Goal: Task Accomplishment & Management: Use online tool/utility

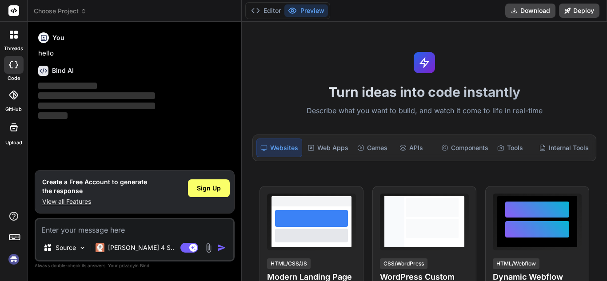
type textarea "x"
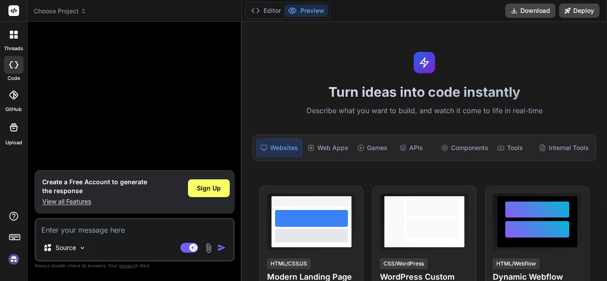
click at [105, 221] on textarea at bounding box center [134, 228] width 197 height 16
type textarea "h"
type textarea "x"
type textarea "he"
type textarea "x"
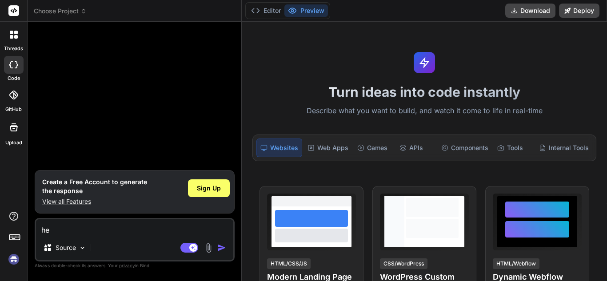
type textarea "hee"
type textarea "x"
type textarea "heel"
type textarea "x"
type textarea "heelo"
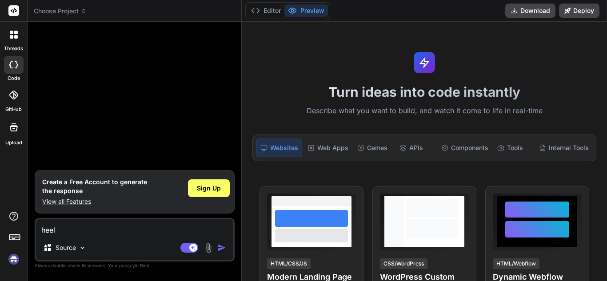
type textarea "x"
type textarea "heel"
type textarea "x"
type textarea "hee"
type textarea "x"
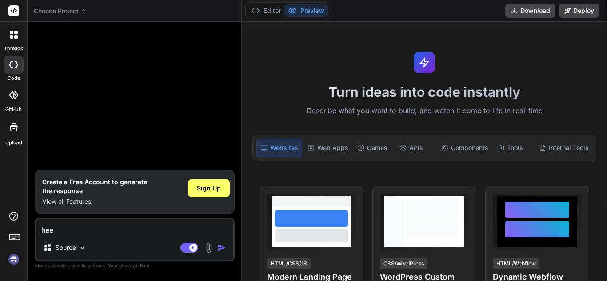
type textarea "he"
type textarea "x"
type textarea "hel"
type textarea "x"
type textarea "hell"
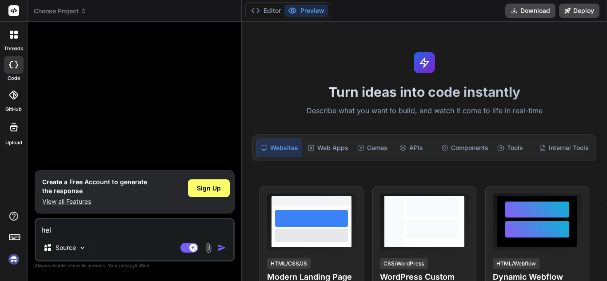
type textarea "x"
type textarea "hello"
type textarea "x"
type textarea "hello"
click at [218, 248] on img "button" at bounding box center [221, 248] width 9 height 9
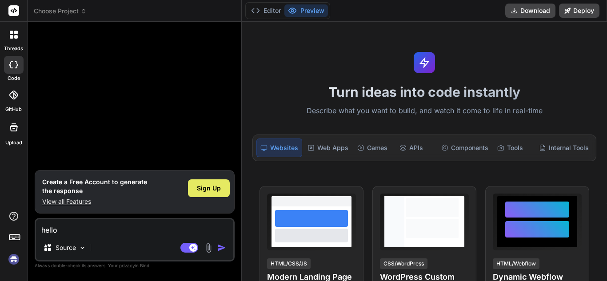
click at [206, 188] on span "Sign Up" at bounding box center [209, 188] width 24 height 9
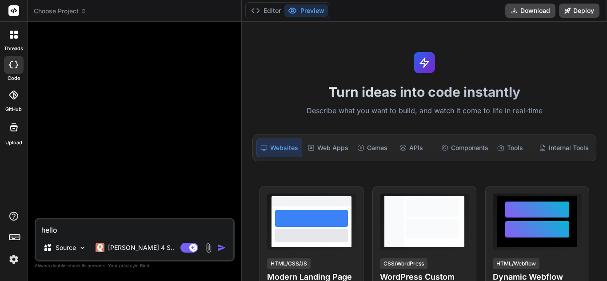
click at [95, 231] on textarea "hello" at bounding box center [134, 228] width 197 height 16
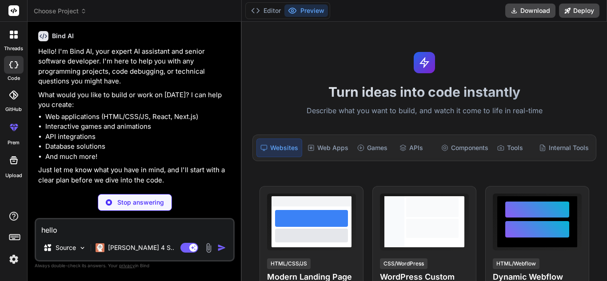
scroll to position [4, 0]
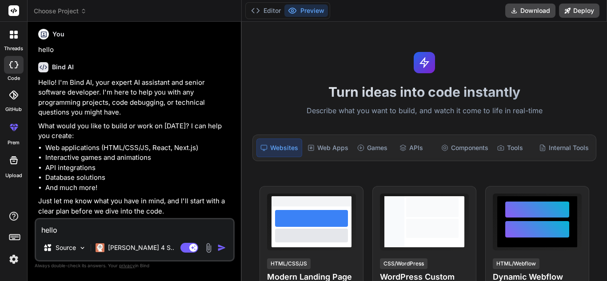
type textarea "x"
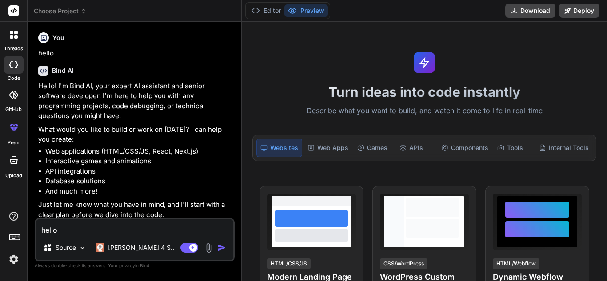
click at [59, 230] on textarea "hello" at bounding box center [134, 228] width 197 height 16
type textarea "hell"
type textarea "x"
type textarea "hel"
type textarea "x"
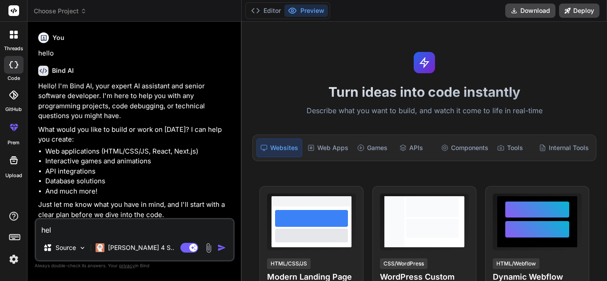
type textarea "he"
type textarea "x"
type textarea "h"
type textarea "x"
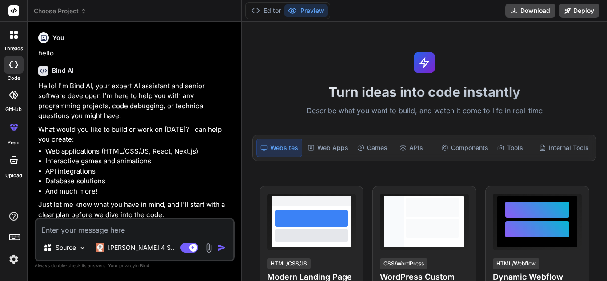
type textarea "w"
type textarea "x"
type textarea "wr"
type textarea "x"
type textarea "wro"
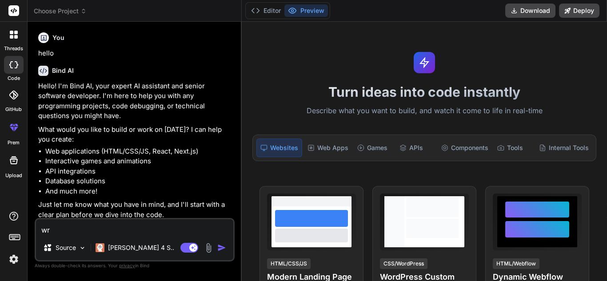
type textarea "x"
type textarea "wr"
type textarea "x"
type textarea "w"
type textarea "x"
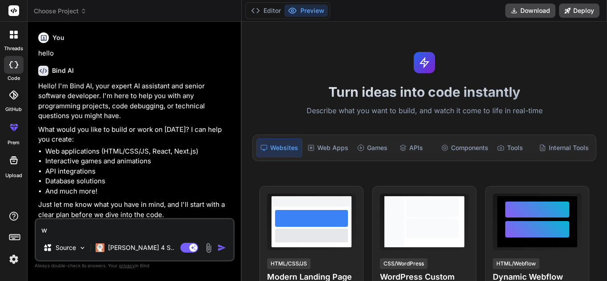
type textarea "wo"
type textarea "x"
type textarea "wor"
type textarea "x"
type textarea "work"
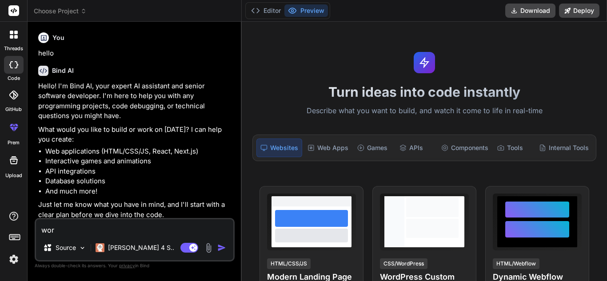
type textarea "x"
type textarea "worki"
type textarea "x"
type textarea "workin"
type textarea "x"
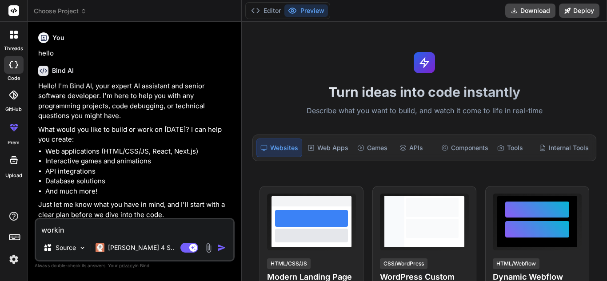
type textarea "working"
type textarea "x"
type textarea "working"
type textarea "x"
type textarea "working o"
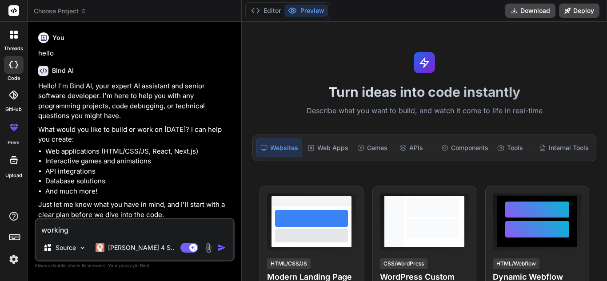
type textarea "x"
type textarea "working on"
type textarea "x"
type textarea "working on"
type textarea "x"
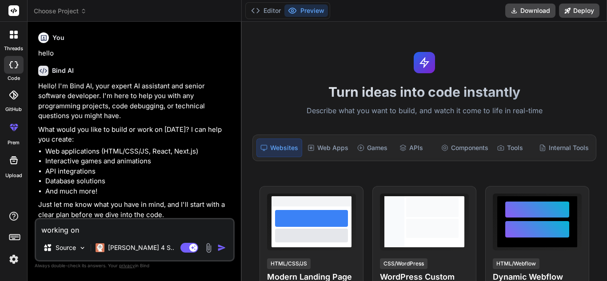
type textarea "working on e"
type textarea "x"
type textarea "working on"
type textarea "x"
type textarea "working on k"
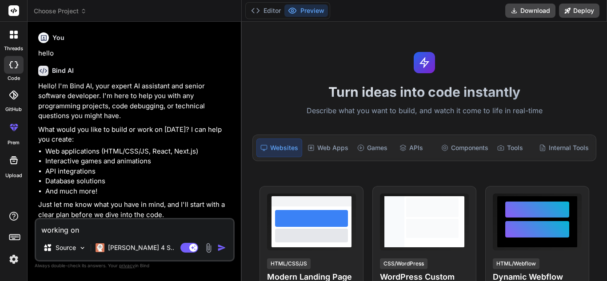
type textarea "x"
type textarea "working on ka"
type textarea "x"
type textarea "working on kaf"
type textarea "x"
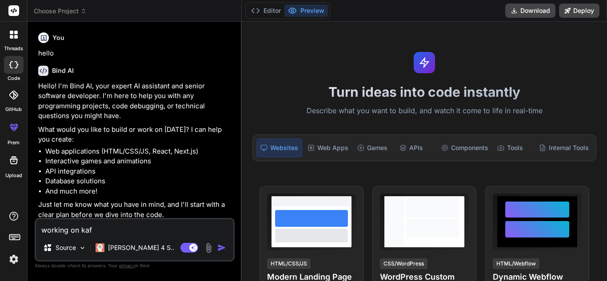
type textarea "working on kafa"
type textarea "x"
type textarea "working on kaf"
type textarea "x"
type textarea "working on kafk"
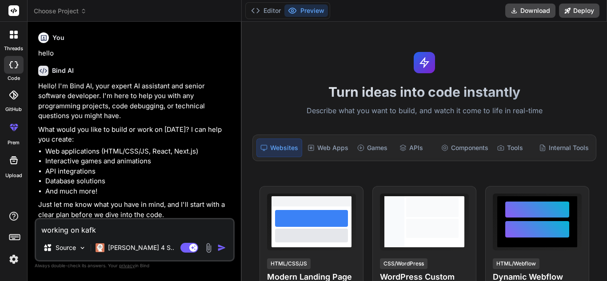
type textarea "x"
type textarea "working on [PERSON_NAME]"
type textarea "x"
type textarea "working on [PERSON_NAME]"
type textarea "x"
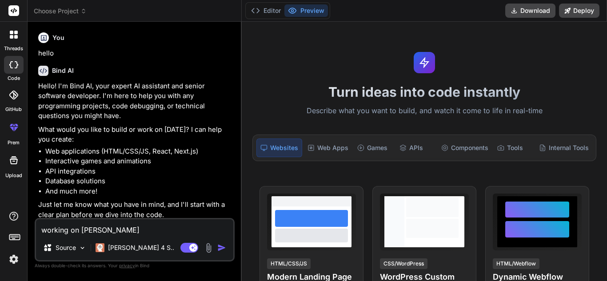
type textarea "working on [PERSON_NAME] t"
type textarea "x"
type textarea "working on [PERSON_NAME] to"
type textarea "x"
type textarea "working on [PERSON_NAME] to"
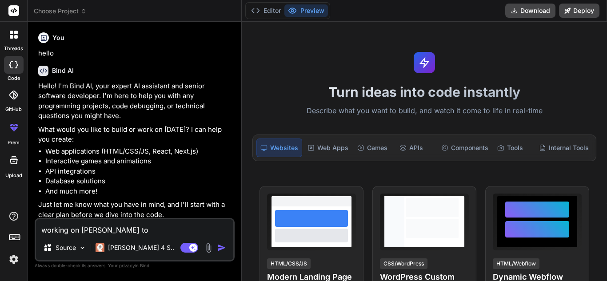
type textarea "x"
type textarea "working on [PERSON_NAME] to v"
type textarea "x"
type textarea "working on [PERSON_NAME] to ve"
type textarea "x"
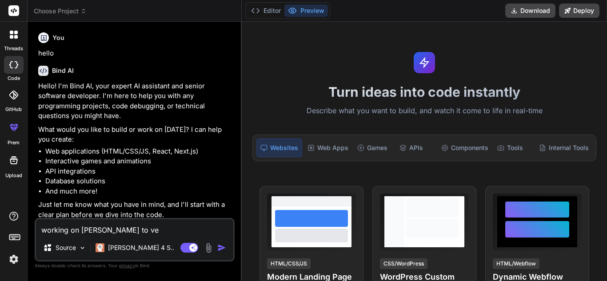
type textarea "working on [PERSON_NAME] to ver"
type textarea "x"
type textarea "working on [PERSON_NAME] to vert"
type textarea "x"
type textarea "working on [PERSON_NAME] to verti"
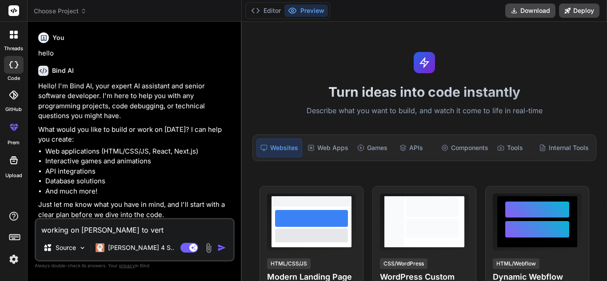
type textarea "x"
type textarea "working on [PERSON_NAME] to vertiv"
type textarea "x"
type textarea "working on [PERSON_NAME] to verti"
type textarea "x"
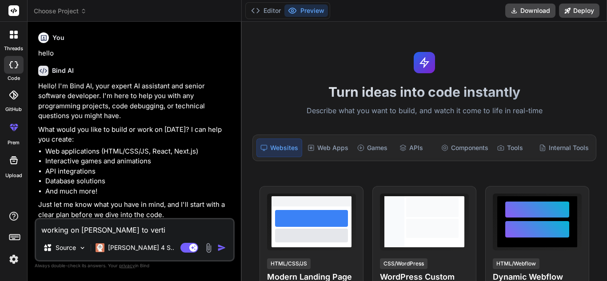
type textarea "working on [PERSON_NAME] to vertic"
type textarea "x"
type textarea "working on [PERSON_NAME] to vertica"
type textarea "x"
type textarea "working on [PERSON_NAME] to vertica"
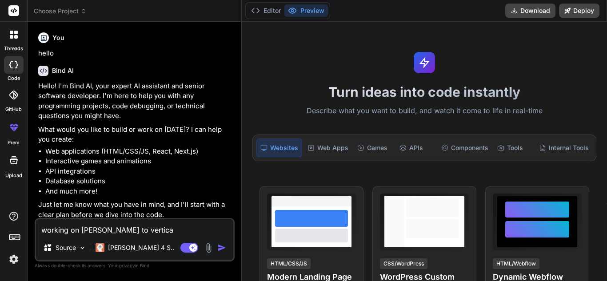
type textarea "x"
type textarea "working on [PERSON_NAME] to vertica d"
type textarea "x"
type textarea "working on [PERSON_NAME] to vertica dn"
type textarea "x"
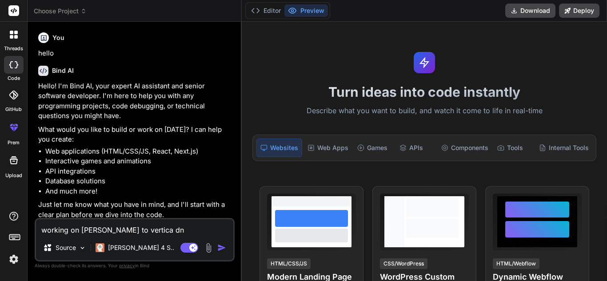
type textarea "working on [PERSON_NAME] to vertica d"
type textarea "x"
type textarea "working on [PERSON_NAME] to vertica db"
type textarea "x"
type textarea "working on [PERSON_NAME] to vertica db"
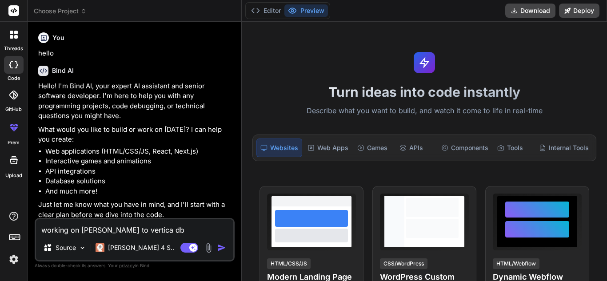
type textarea "x"
type textarea "working on [PERSON_NAME] to vertica db p"
type textarea "x"
type textarea "working on [PERSON_NAME] to vertica db pi"
type textarea "x"
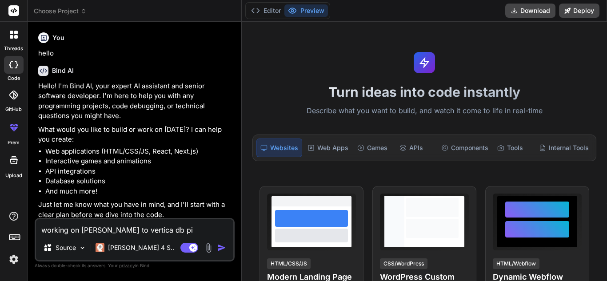
type textarea "working on [PERSON_NAME] to vertica db pip"
type textarea "x"
type textarea "working on [PERSON_NAME] to vertica db pipe"
type textarea "x"
type textarea "working on [PERSON_NAME] to vertica db pipel"
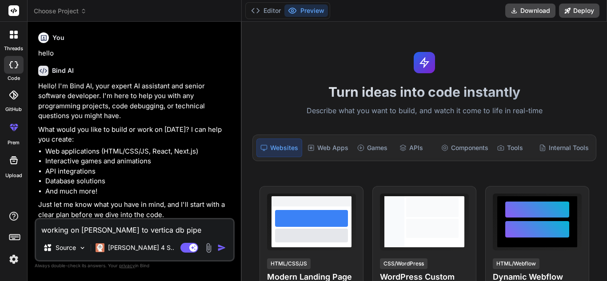
type textarea "x"
type textarea "working on [PERSON_NAME] to vertica db pipeli"
type textarea "x"
type textarea "working on [PERSON_NAME] to vertica db pipelin"
type textarea "x"
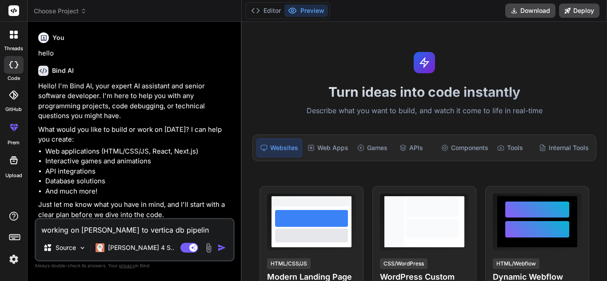
type textarea "working on [PERSON_NAME] to vertica db pipeline"
type textarea "x"
type textarea "working on [PERSON_NAME] to vertica db pipeline"
type textarea "x"
type textarea "working on [PERSON_NAME] to vertica db pipeline f"
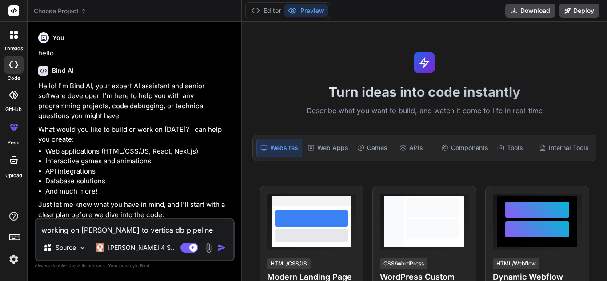
type textarea "x"
type textarea "working on [PERSON_NAME] to vertica db pipeline fo"
type textarea "x"
type textarea "working on [PERSON_NAME] to vertica db pipeline for"
type textarea "x"
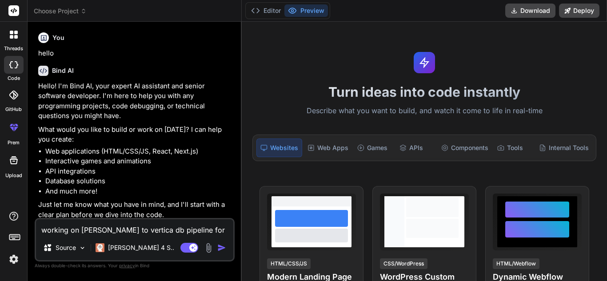
type textarea "working on [PERSON_NAME] to vertica db pipeline for"
type textarea "x"
type textarea "working on [PERSON_NAME] to vertica db pipeline for d"
type textarea "x"
type textarea "working on [PERSON_NAME] to vertica db pipeline for di"
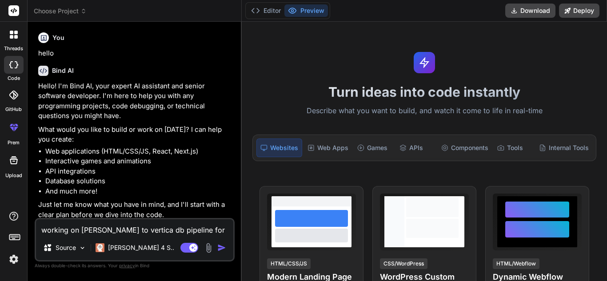
type textarea "x"
type textarea "working on [PERSON_NAME] to vertica db pipeline for dif"
type textarea "x"
type textarea "working on [PERSON_NAME] to vertica db pipeline for diff"
type textarea "x"
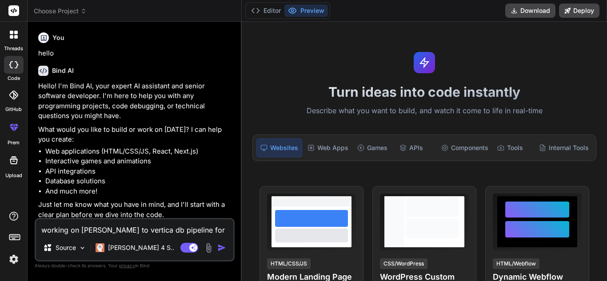
type textarea "working on [PERSON_NAME] to vertica db pipeline for diffe"
type textarea "x"
type textarea "working on [PERSON_NAME] to vertica db pipeline for differ"
type textarea "x"
type textarea "working on [PERSON_NAME] to vertica db pipeline for differe"
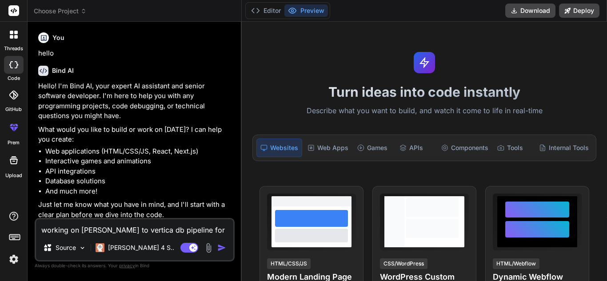
type textarea "x"
type textarea "working on [PERSON_NAME] to vertica db pipeline for differen"
type textarea "x"
type textarea "working on [PERSON_NAME] to vertica db pipeline for different"
type textarea "x"
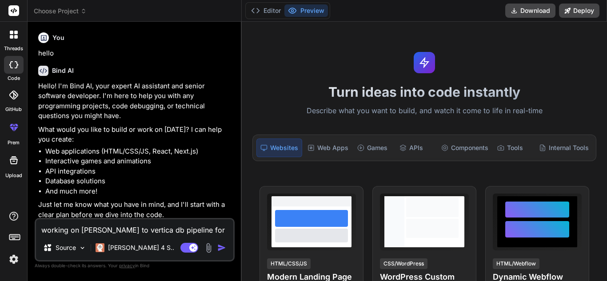
type textarea "working on [PERSON_NAME] to vertica db pipeline for different"
type textarea "x"
type textarea "working on [PERSON_NAME] to vertica db pipeline for different t"
type textarea "x"
type textarea "working on [PERSON_NAME] to vertica db pipeline for different to"
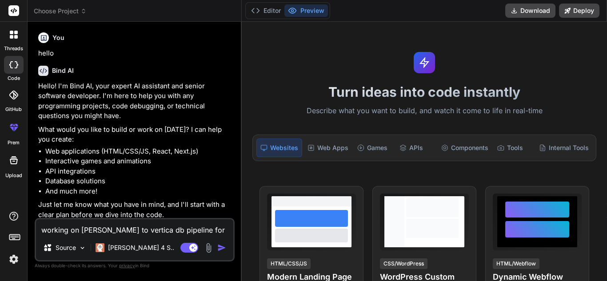
type textarea "x"
type textarea "working on [PERSON_NAME] to vertica db pipeline for different top"
type textarea "x"
type textarea "working on [PERSON_NAME] to vertica db pipeline for different topi"
type textarea "x"
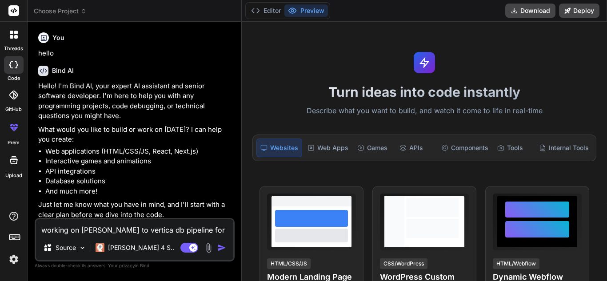
type textarea "working on [PERSON_NAME] to vertica db pipeline for different topic"
type textarea "x"
type textarea "working on [PERSON_NAME] to vertica db pipeline for different topics"
type textarea "x"
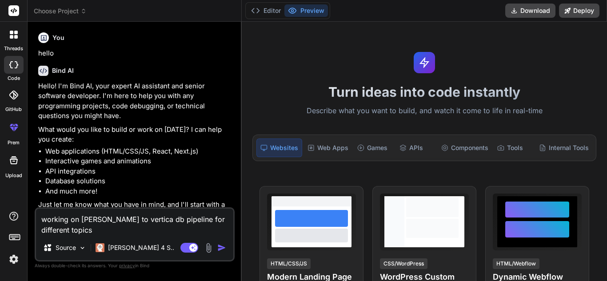
type textarea "working on [PERSON_NAME] to vertica db pipeline for different topics"
type textarea "x"
type textarea "working on [PERSON_NAME] to vertica db pipeline for different topics a"
type textarea "x"
type textarea "working on [PERSON_NAME] to vertica db pipeline for different topics an"
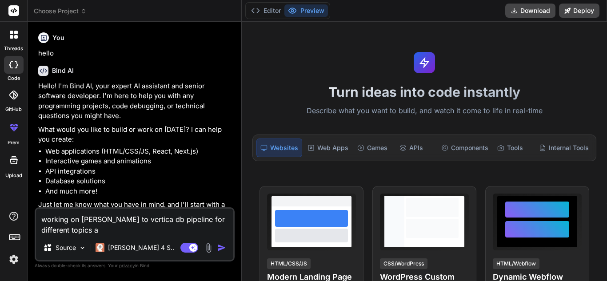
type textarea "x"
type textarea "working on [PERSON_NAME] to vertica db pipeline for different topics and"
type textarea "x"
type textarea "working on [PERSON_NAME] to vertica db pipeline for different topics and"
type textarea "x"
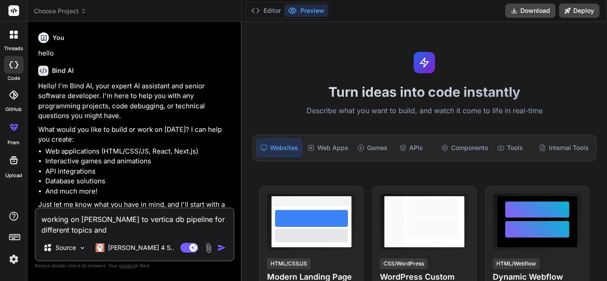
type textarea "working on [PERSON_NAME] to vertica db pipeline for different topics and w"
type textarea "x"
type textarea "working on [PERSON_NAME] to vertica db pipeline for different topics and wa"
type textarea "x"
type textarea "working on [PERSON_NAME] to vertica db pipeline for different topics and wan"
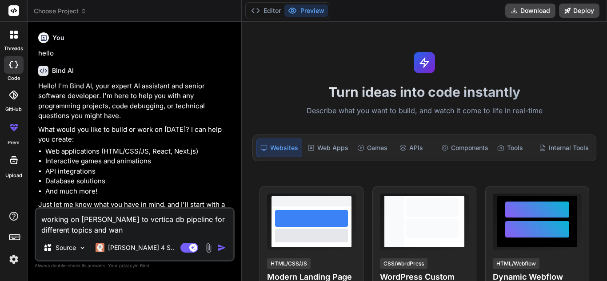
type textarea "x"
type textarea "working on [PERSON_NAME] to vertica db pipeline for different topics and wan"
type textarea "x"
type textarea "working on [PERSON_NAME] to vertica db pipeline for different topics and [PERSO…"
type textarea "x"
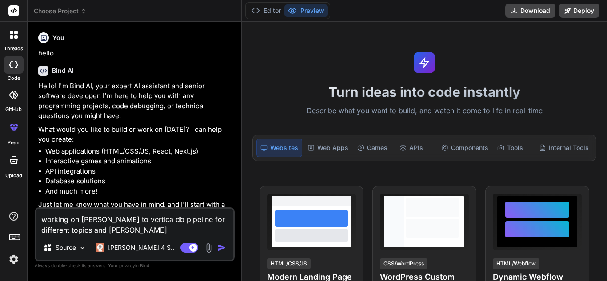
type textarea "working on [PERSON_NAME] to vertica db pipeline for different topics and wan"
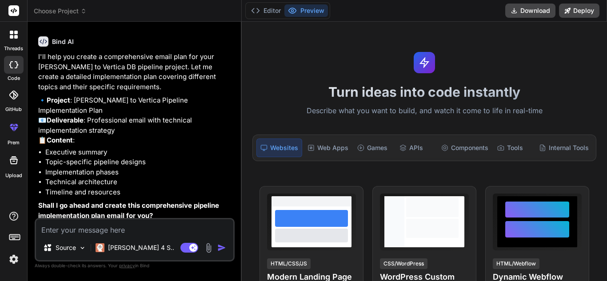
scroll to position [256, 0]
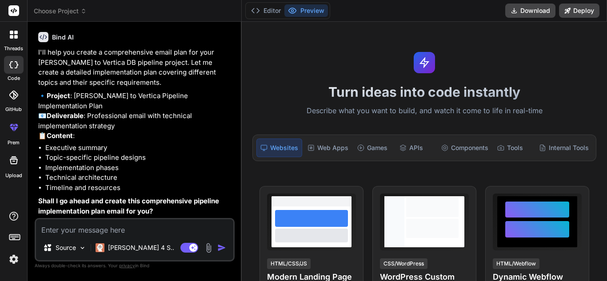
click at [114, 227] on textarea at bounding box center [134, 228] width 197 height 16
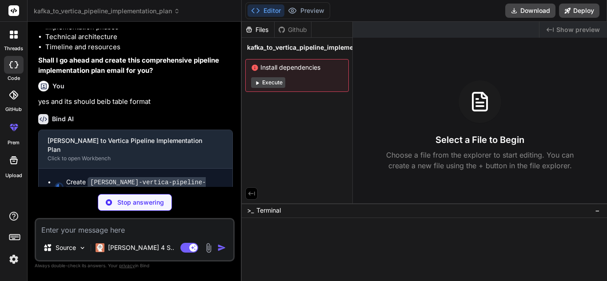
scroll to position [398, 0]
click at [301, 48] on span "kafka_to_vertica_pipeline_implementation_plan" at bounding box center [319, 47] width 144 height 9
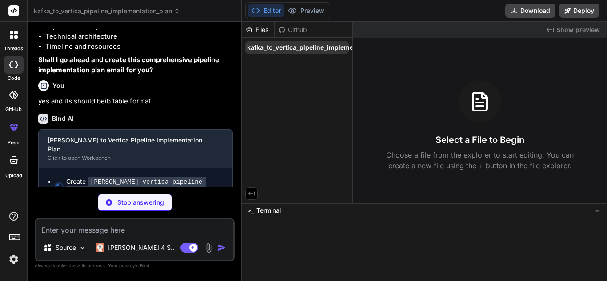
click at [300, 48] on span "kafka_to_vertica_pipeline_implementation_plan" at bounding box center [319, 47] width 144 height 9
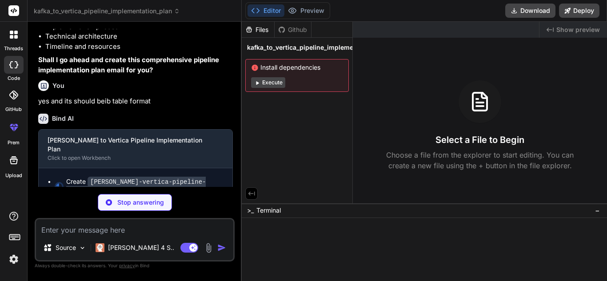
click at [300, 48] on span "kafka_to_vertica_pipeline_implementation_plan" at bounding box center [319, 47] width 144 height 9
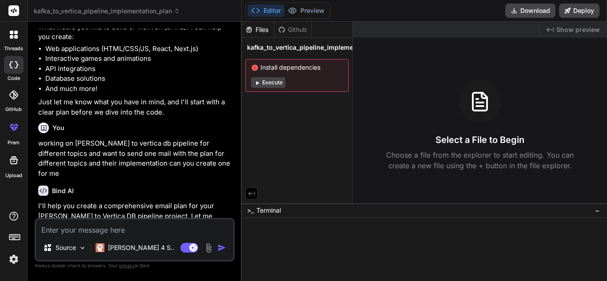
scroll to position [103, 0]
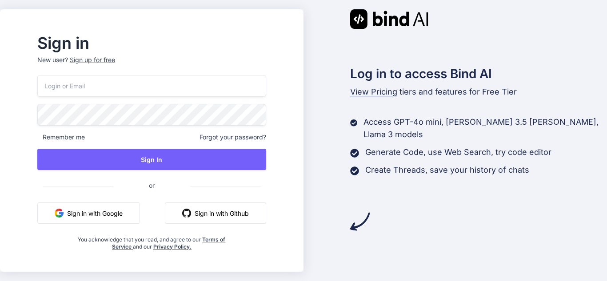
click at [147, 88] on input "email" at bounding box center [151, 86] width 229 height 22
type input "[EMAIL_ADDRESS][DOMAIN_NAME]"
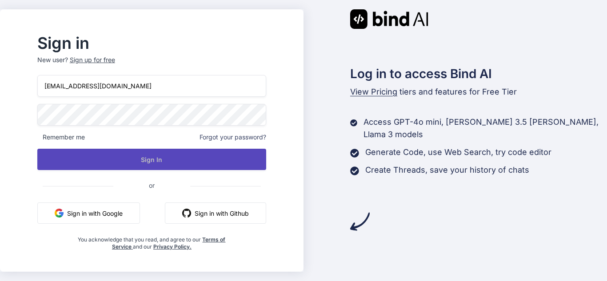
click at [147, 151] on button "Sign In" at bounding box center [151, 159] width 229 height 21
